Goal: Transaction & Acquisition: Purchase product/service

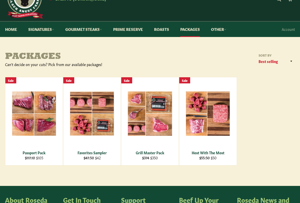
scroll to position [25, 0]
click at [43, 118] on span "View" at bounding box center [34, 121] width 33 height 13
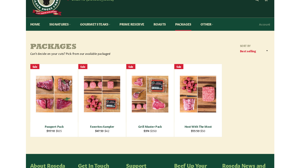
scroll to position [39, 0]
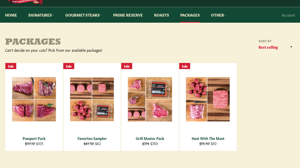
click at [170, 15] on link "Roasts" at bounding box center [161, 15] width 25 height 16
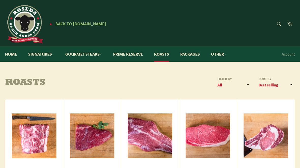
click at [52, 53] on link "Signatures" at bounding box center [41, 54] width 36 height 16
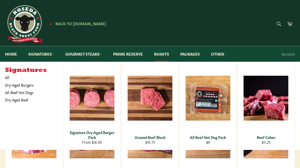
click at [104, 53] on link "Gourmet Steaks" at bounding box center [83, 54] width 47 height 16
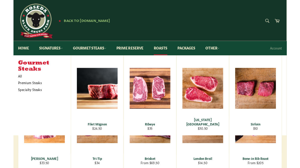
scroll to position [7, 0]
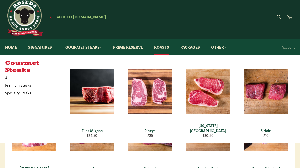
click at [140, 45] on link "Prime Reserve" at bounding box center [128, 47] width 40 height 16
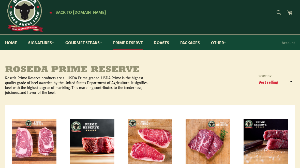
scroll to position [11, 0]
click at [167, 43] on link "Roasts" at bounding box center [161, 43] width 25 height 16
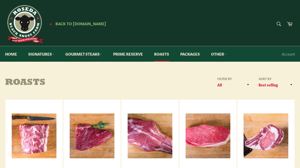
click at [224, 56] on link "Other" at bounding box center [218, 54] width 25 height 16
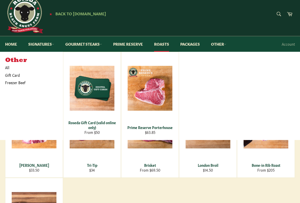
scroll to position [9, 0]
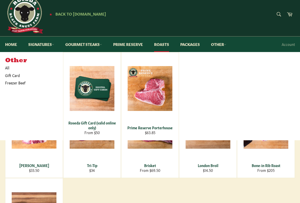
click at [225, 46] on link "Other" at bounding box center [218, 45] width 25 height 16
